Goal: Information Seeking & Learning: Learn about a topic

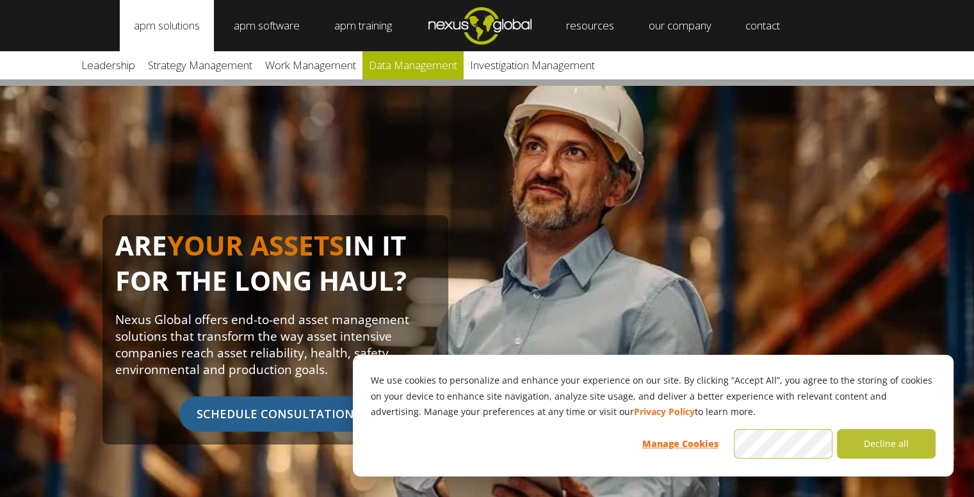
click at [418, 65] on link "Data Management" at bounding box center [412, 65] width 101 height 28
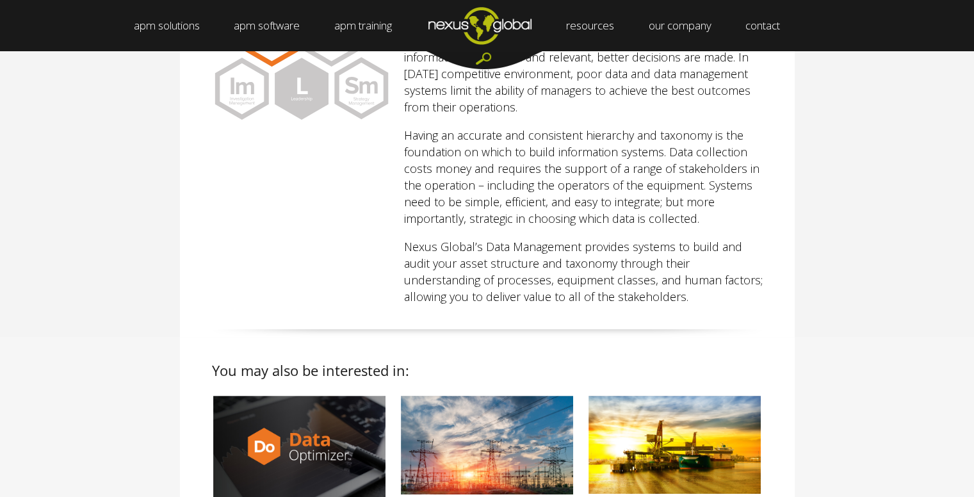
scroll to position [256, 0]
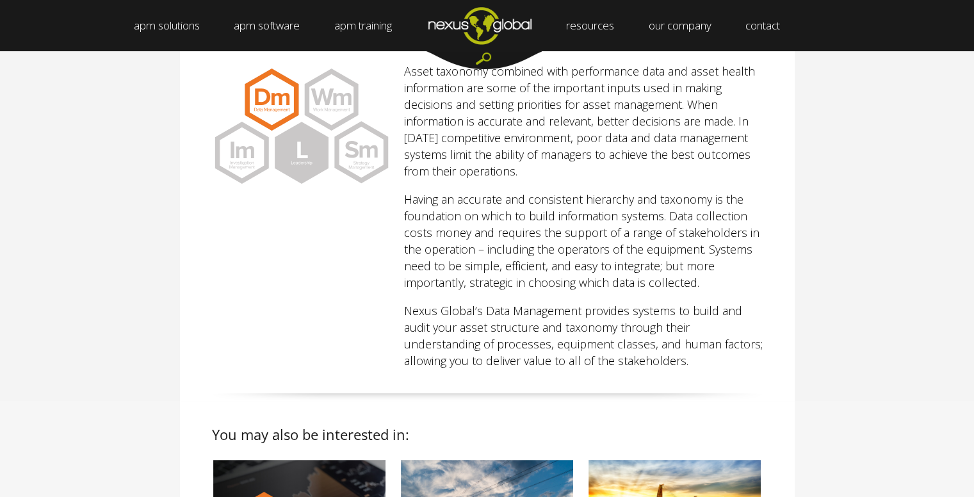
drag, startPoint x: 687, startPoint y: 103, endPoint x: 529, endPoint y: 171, distance: 172.1
click at [529, 171] on p "Asset taxonomy combined with performance data and asset health information are …" at bounding box center [583, 121] width 359 height 117
copy p "When information is accurate and relevant, better decisions are made. In today’…"
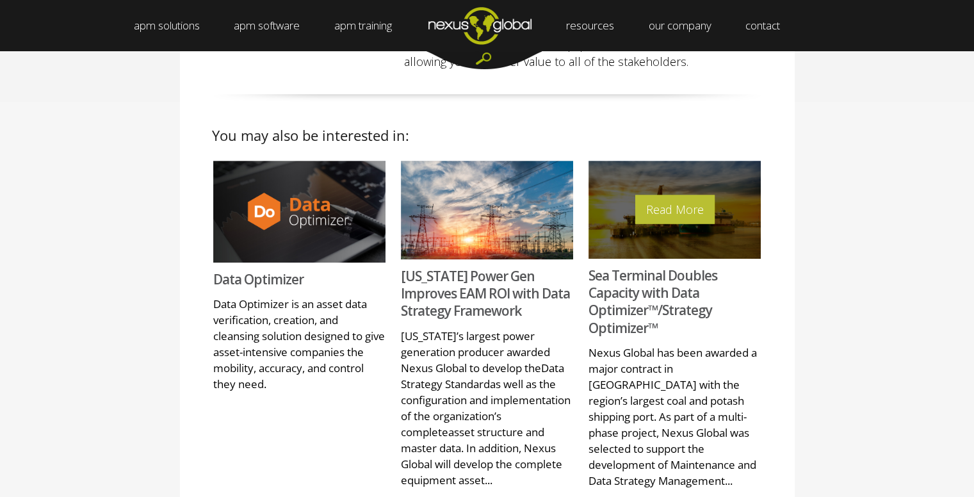
scroll to position [576, 0]
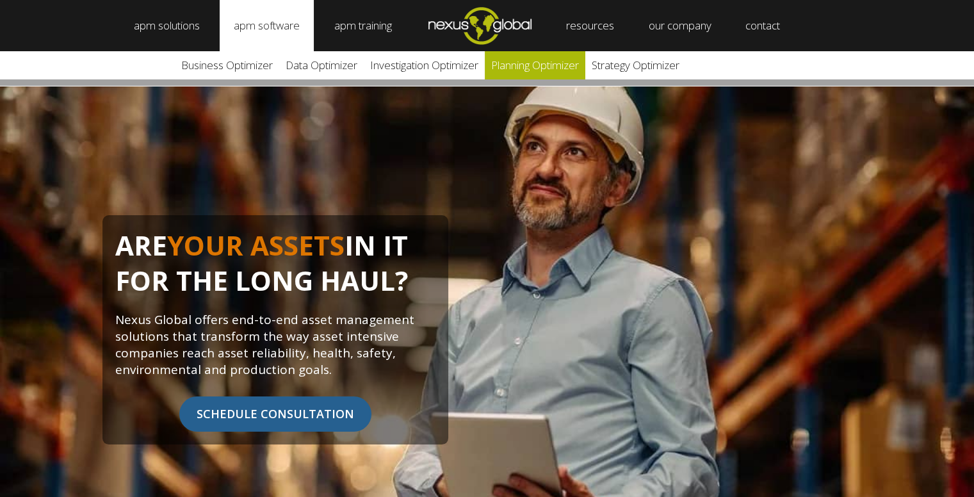
click at [571, 65] on link "Planning Optimizer" at bounding box center [535, 65] width 101 height 28
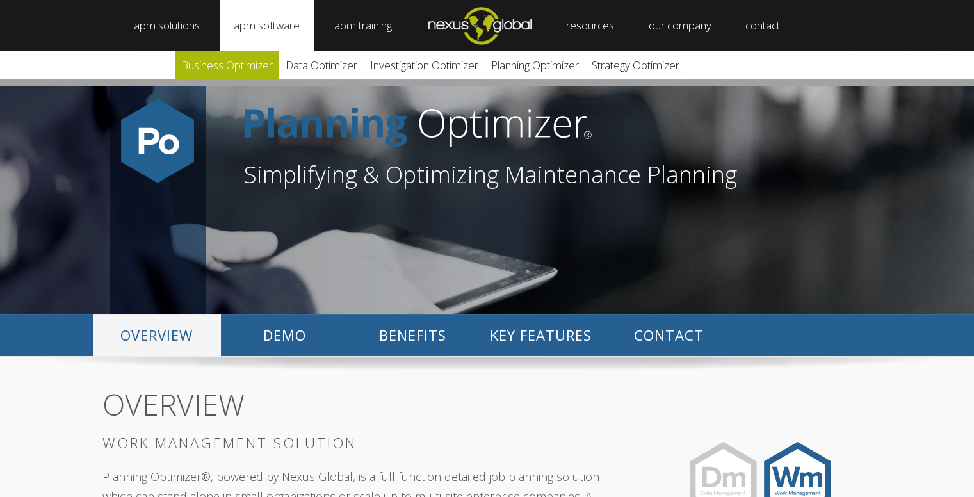
click at [247, 61] on link "Business Optimizer" at bounding box center [227, 65] width 104 height 28
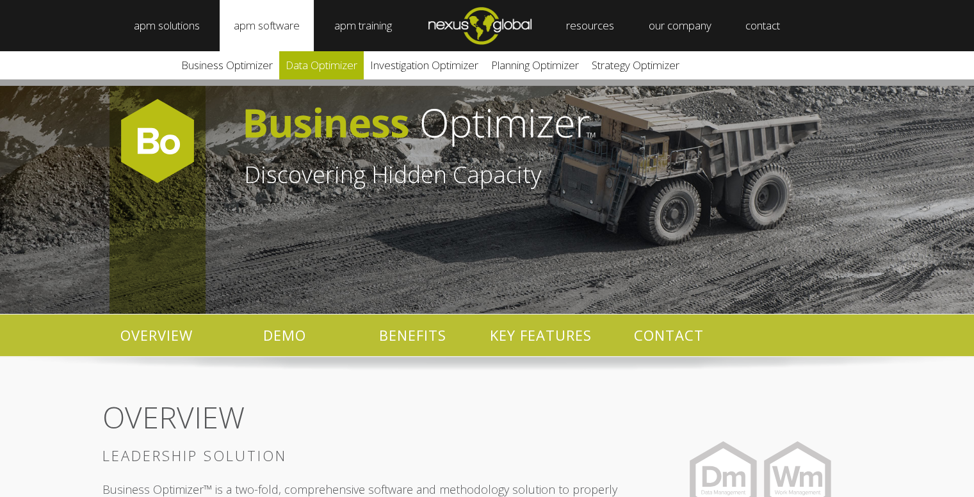
click at [323, 61] on link "Data Optimizer" at bounding box center [321, 65] width 85 height 28
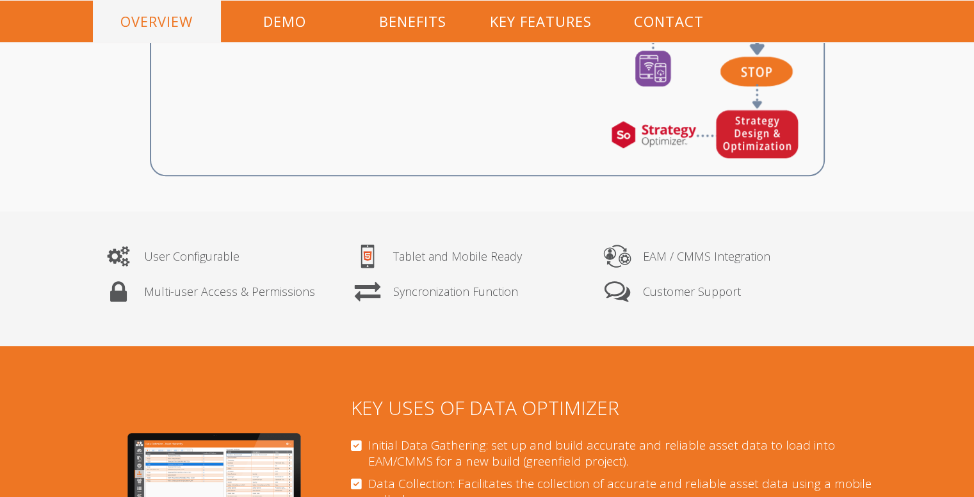
scroll to position [1025, 0]
